Goal: Transaction & Acquisition: Purchase product/service

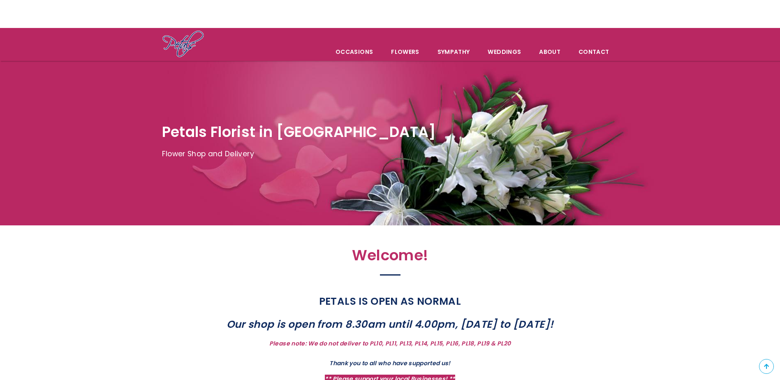
scroll to position [28, 0]
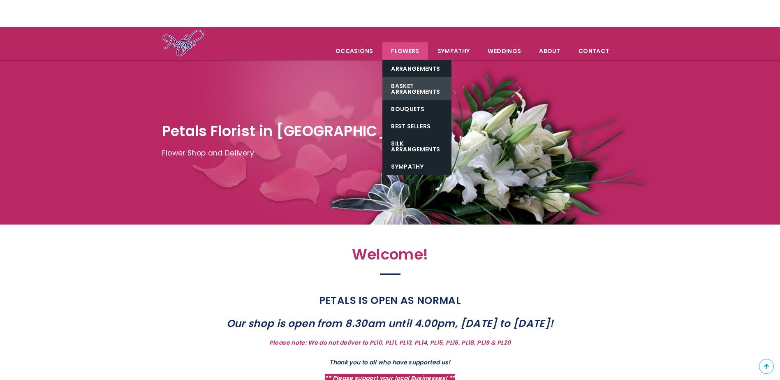
click at [425, 88] on link "Basket Arrangements" at bounding box center [416, 88] width 69 height 23
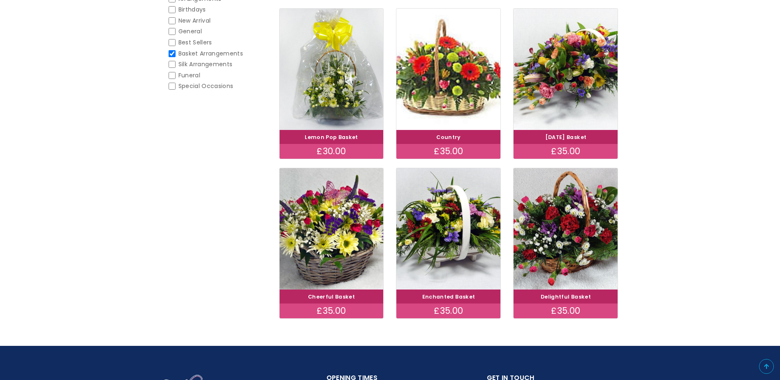
scroll to position [164, 0]
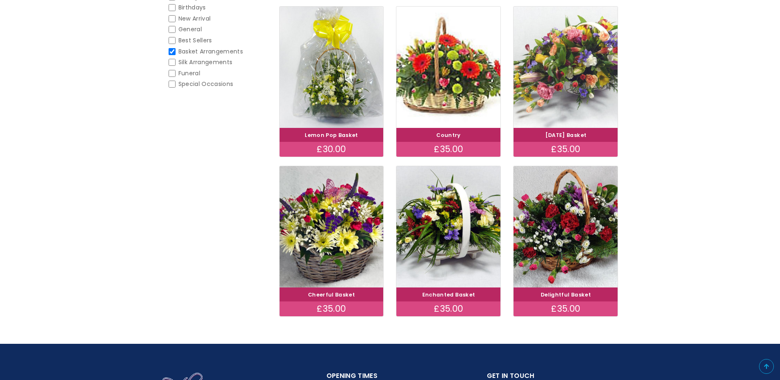
click at [559, 75] on img at bounding box center [565, 67] width 117 height 135
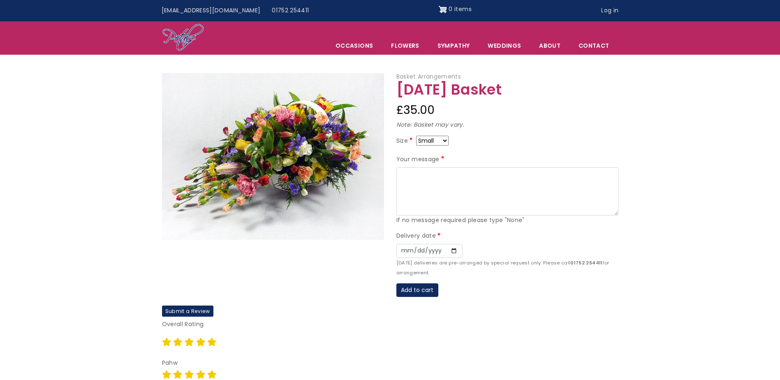
click at [442, 141] on select "Small Medium Large" at bounding box center [432, 141] width 32 height 10
select select "9"
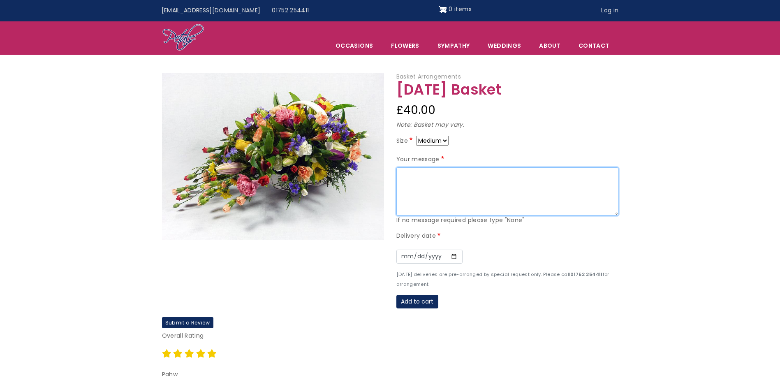
click at [416, 192] on textarea "Your message" at bounding box center [507, 191] width 222 height 49
type textarea "T"
click at [399, 176] on textarea "For a beautiful and loving woman May this brighten up your days" at bounding box center [507, 191] width 222 height 49
click at [500, 196] on textarea "To Gina For a beautiful and loving woman May this brighten up your days" at bounding box center [507, 191] width 222 height 49
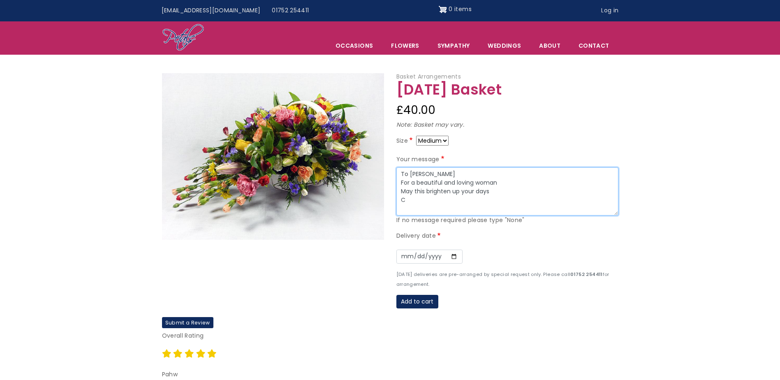
type textarea "To Gina For a beautiful and loving woman May this brighten up your days C"
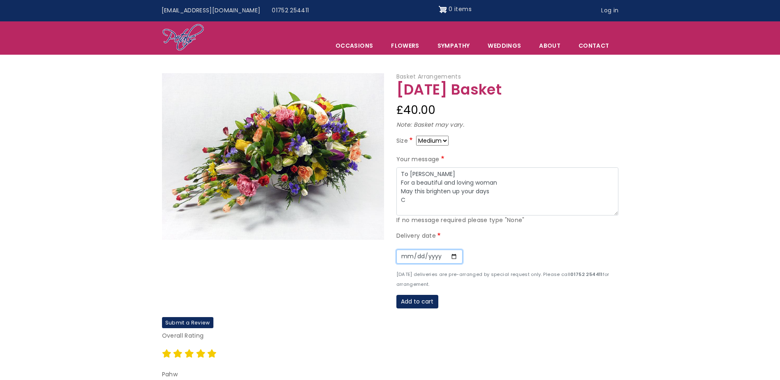
click at [436, 252] on input "Date" at bounding box center [429, 257] width 66 height 14
click at [417, 252] on input "Date" at bounding box center [429, 257] width 66 height 14
click at [453, 256] on input "Date" at bounding box center [429, 257] width 66 height 14
type input "2025-09-22"
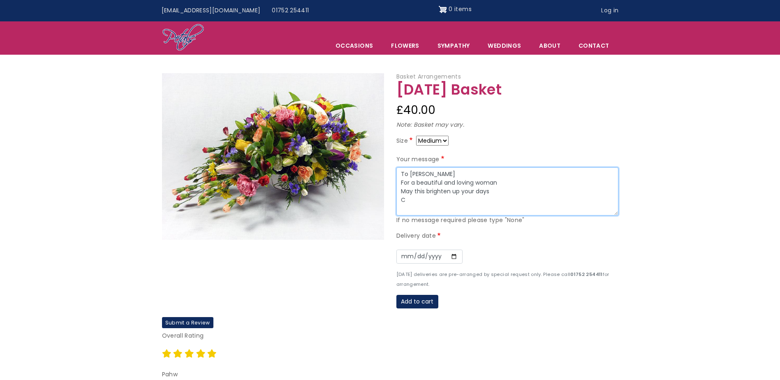
click at [410, 201] on textarea "To Gina For a beautiful and loving woman May this brighten up your days C" at bounding box center [507, 191] width 222 height 49
type textarea "To Gina For a beautiful and loving woman May this brighten up your days Colin"
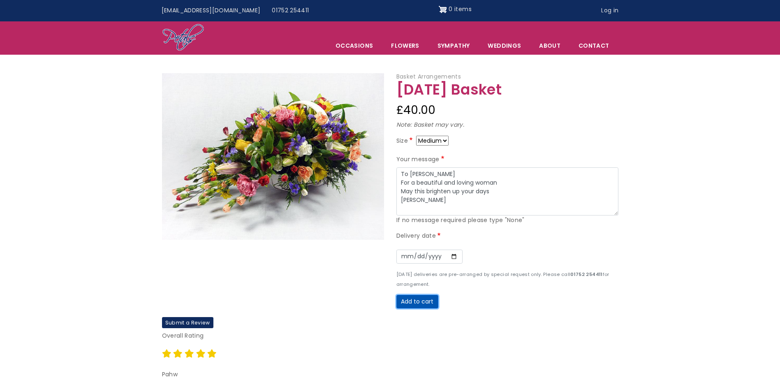
click at [416, 300] on button "Add to cart" at bounding box center [417, 302] width 42 height 14
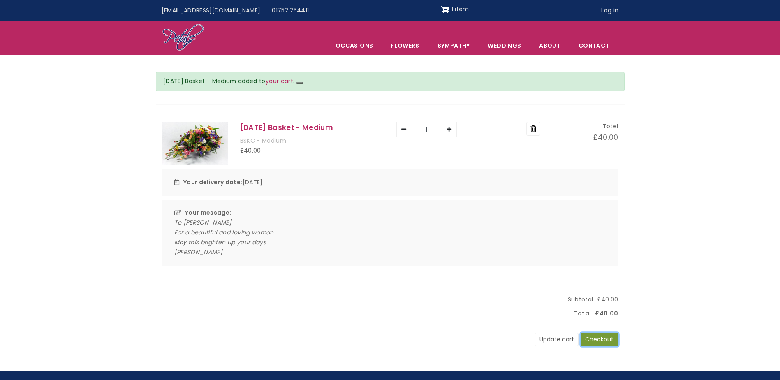
click at [600, 337] on button "Checkout" at bounding box center [599, 340] width 38 height 14
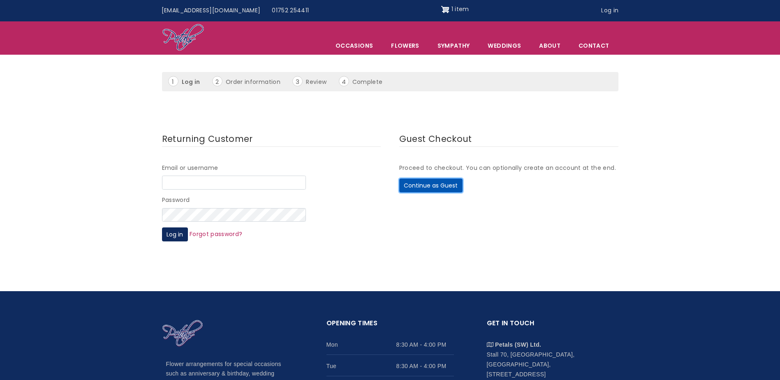
click at [431, 187] on button "Continue as Guest" at bounding box center [430, 185] width 63 height 14
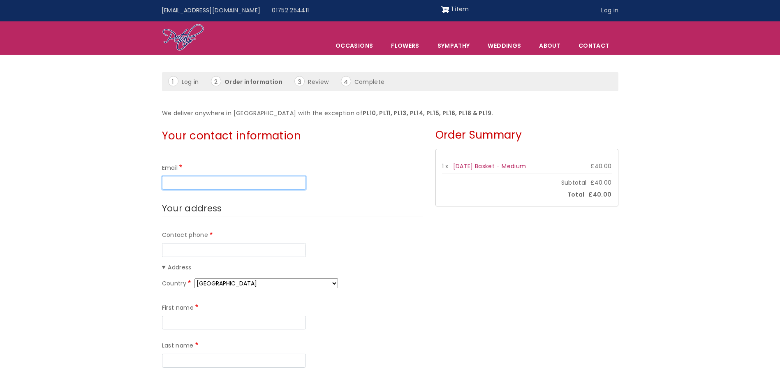
click at [199, 179] on input "Email" at bounding box center [234, 183] width 144 height 14
type input "[EMAIL_ADDRESS][DOMAIN_NAME]"
type input "07731593364"
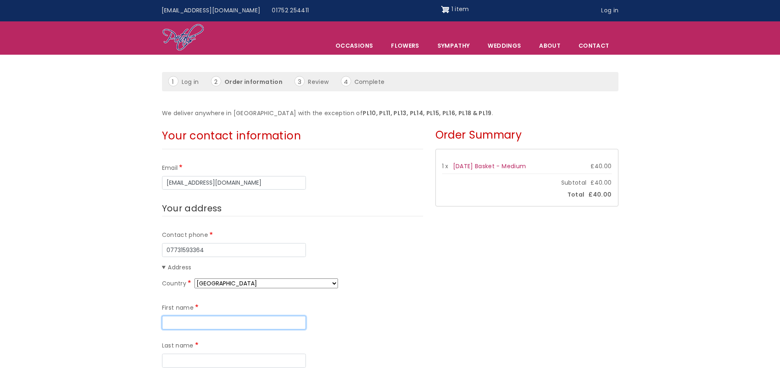
type input "Colin"
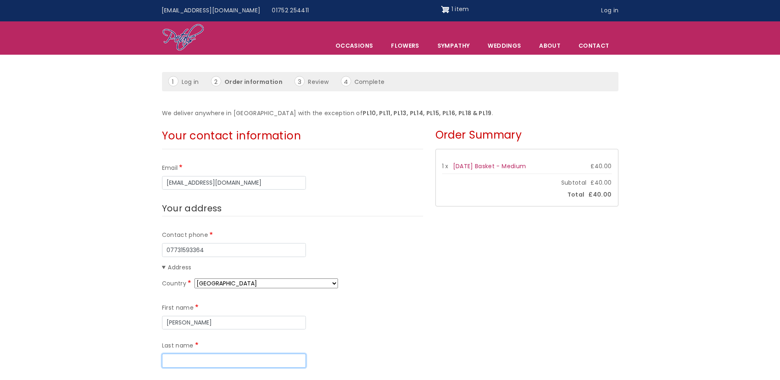
type input "Tilson"
type input "47 Kensington Road"
type input "Greenbank"
type input "Plymouth"
type input "PL47LU"
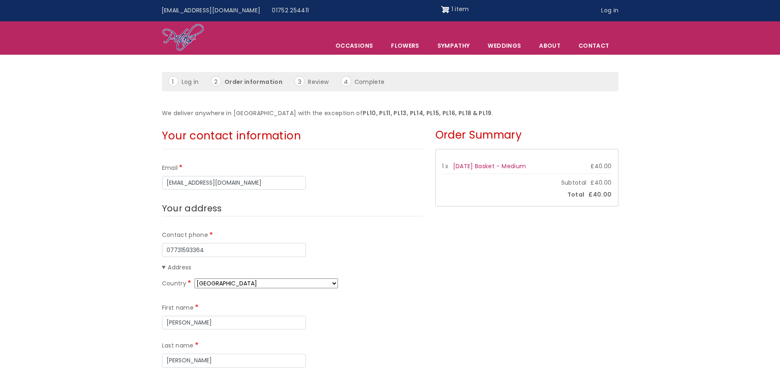
type input "Gina"
type input "Stokes"
type input "19 Edward Drive"
type input "Plympton"
type input "PL7 2SU"
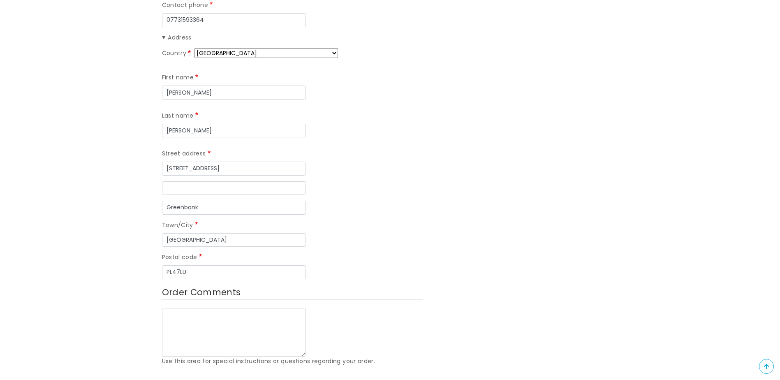
scroll to position [274, 0]
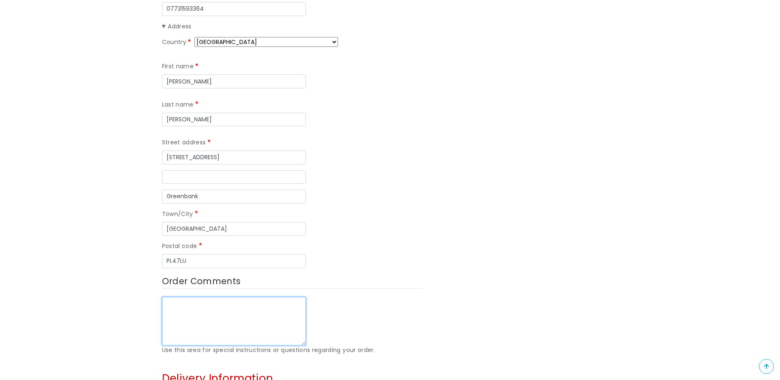
click at [189, 297] on textarea "Order Comments" at bounding box center [234, 321] width 144 height 49
click at [188, 297] on textarea "If no asnswer, place inside front door" at bounding box center [234, 321] width 144 height 49
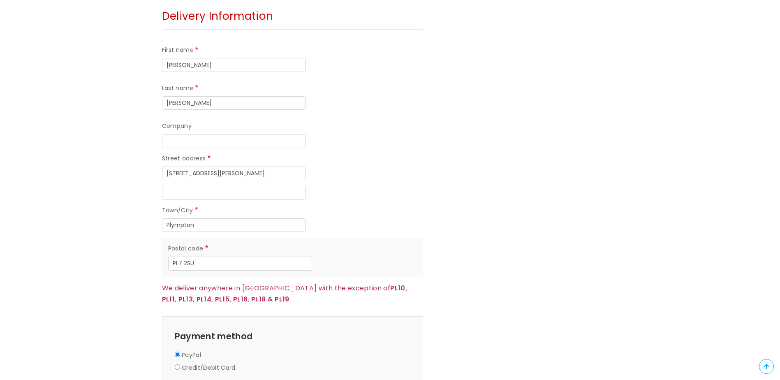
scroll to position [644, 0]
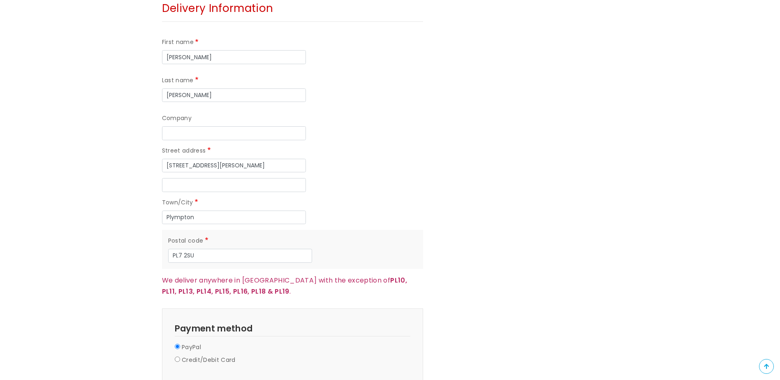
type textarea "If no answer, place inside front door"
click at [191, 355] on label "Credit/Debit Card" at bounding box center [209, 360] width 54 height 10
click at [180, 356] on input "Credit/Debit Card" at bounding box center [177, 358] width 5 height 5
radio input "true"
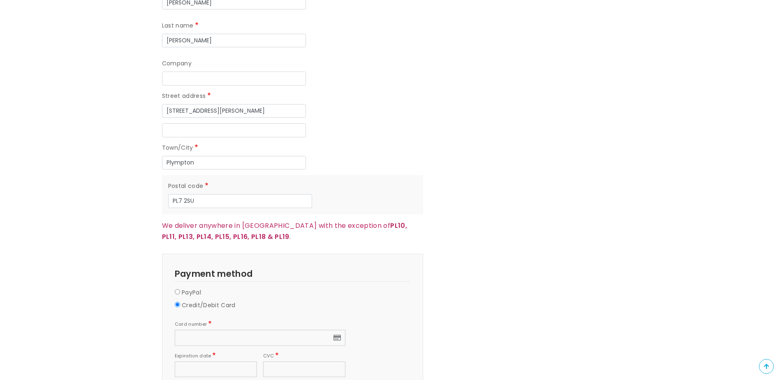
scroll to position [712, 0]
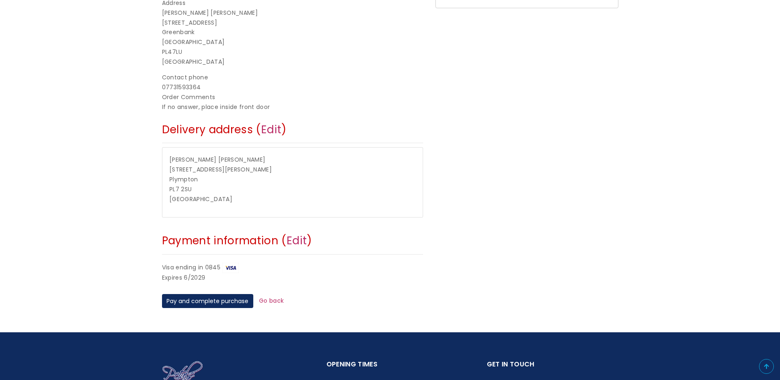
scroll to position [219, 0]
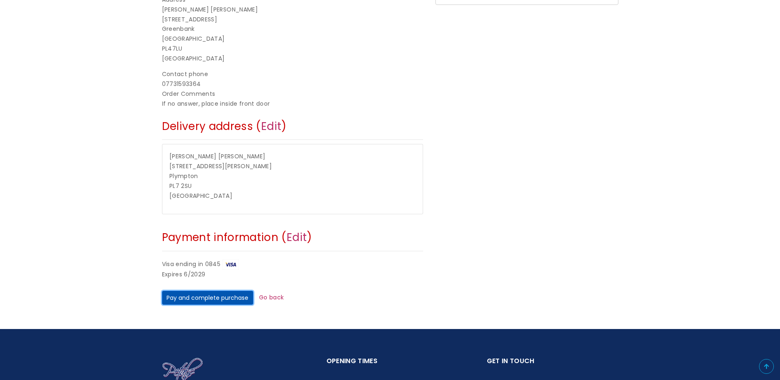
click at [179, 298] on button "Pay and complete purchase" at bounding box center [207, 298] width 91 height 14
